Goal: Transaction & Acquisition: Purchase product/service

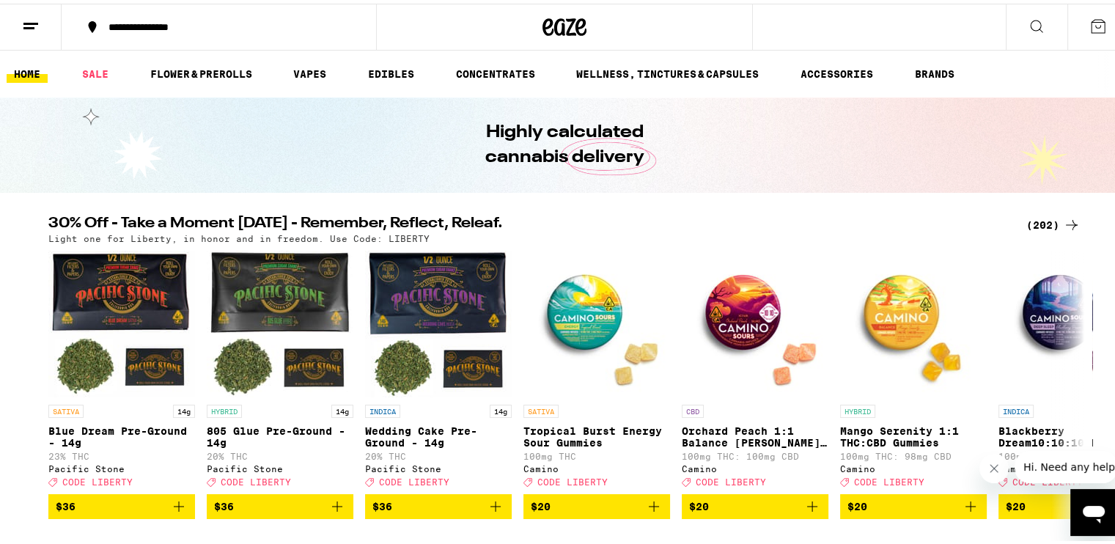
click at [1039, 220] on div "(202)" at bounding box center [1053, 222] width 54 height 18
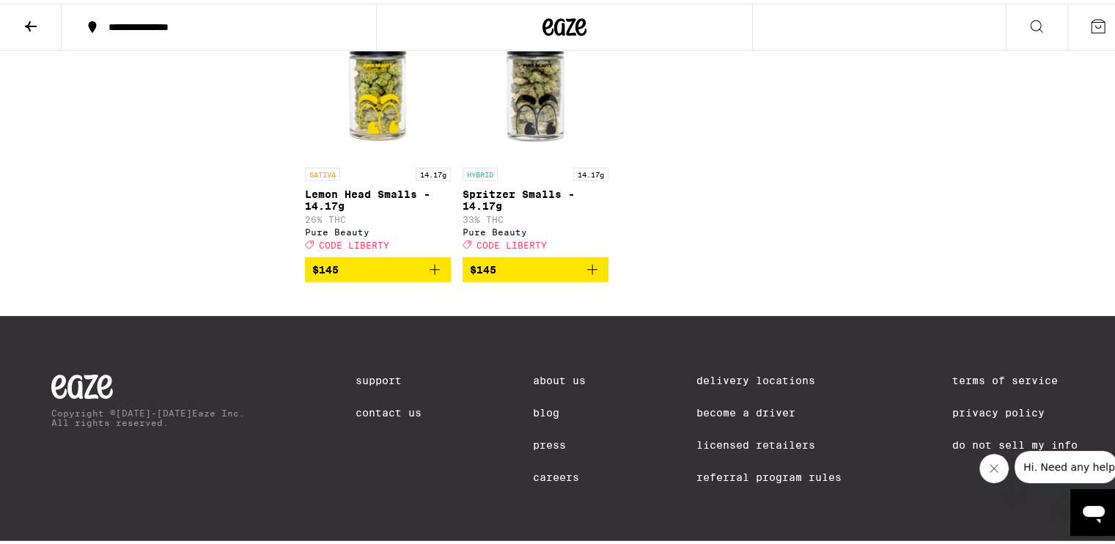
scroll to position [11746, 0]
